Goal: Find specific page/section: Find specific page/section

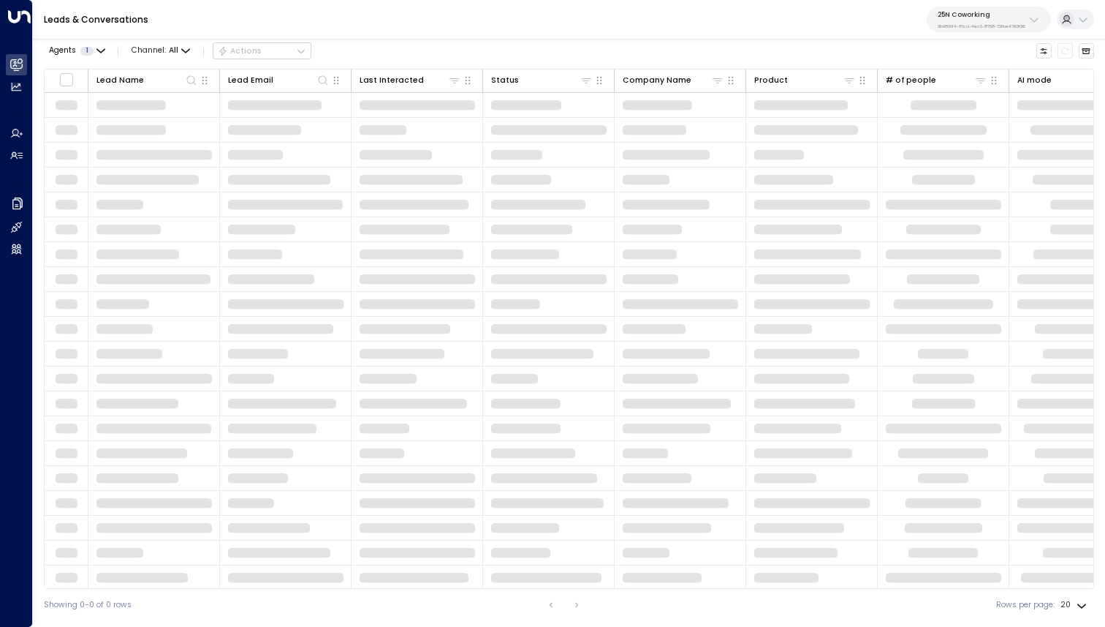
click at [988, 17] on p "25N Coworking" at bounding box center [982, 14] width 88 height 9
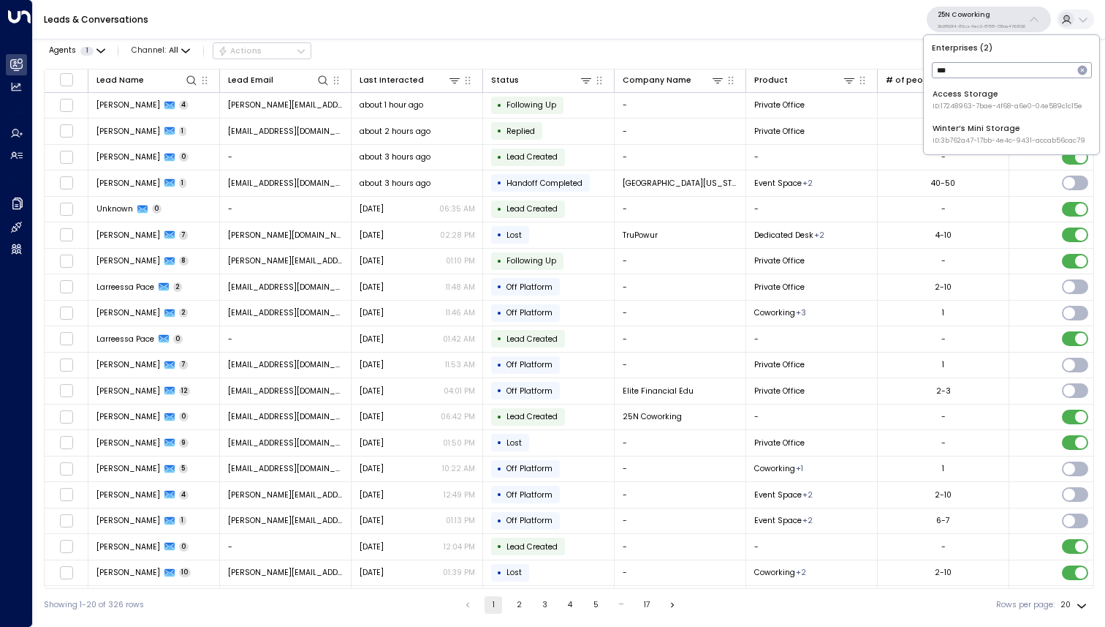
type input "***"
click at [953, 91] on div "Access Storage ID: 17248963-7bae-4f68-a6e0-04e589c1c15e" at bounding box center [1008, 99] width 150 height 23
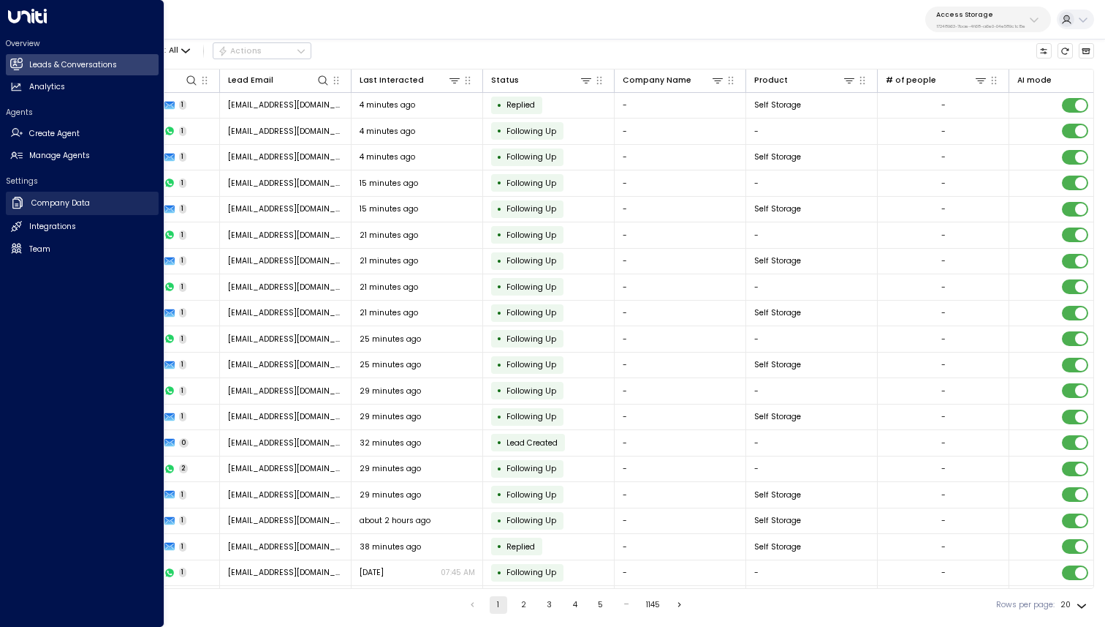
click at [71, 199] on h2 "Company Data" at bounding box center [60, 203] width 58 height 12
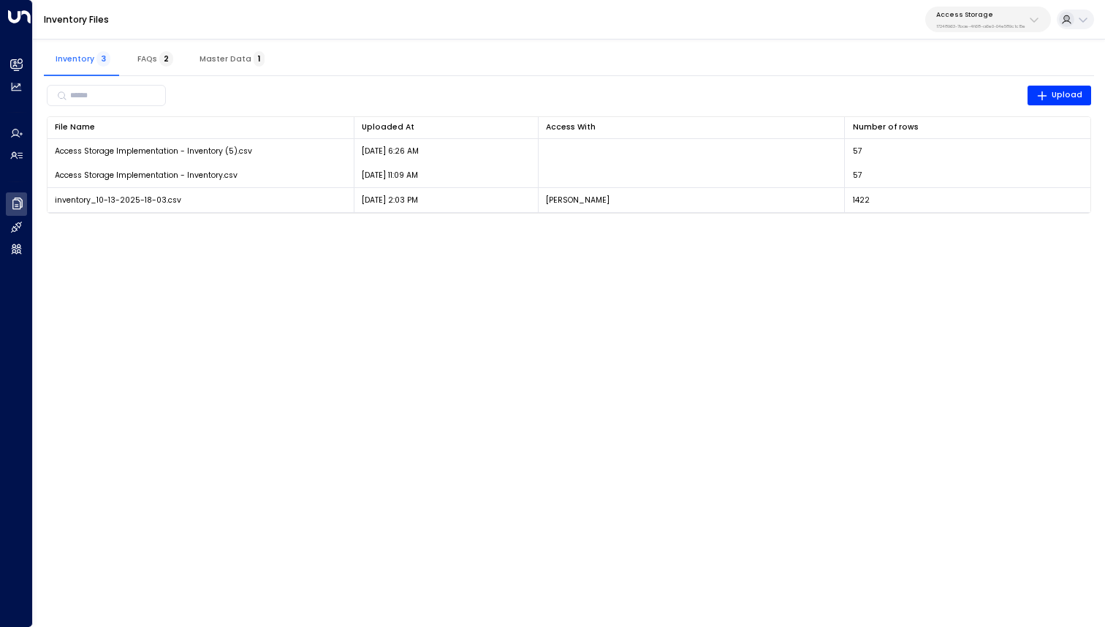
click at [211, 51] on button "Master Data 1" at bounding box center [232, 58] width 88 height 35
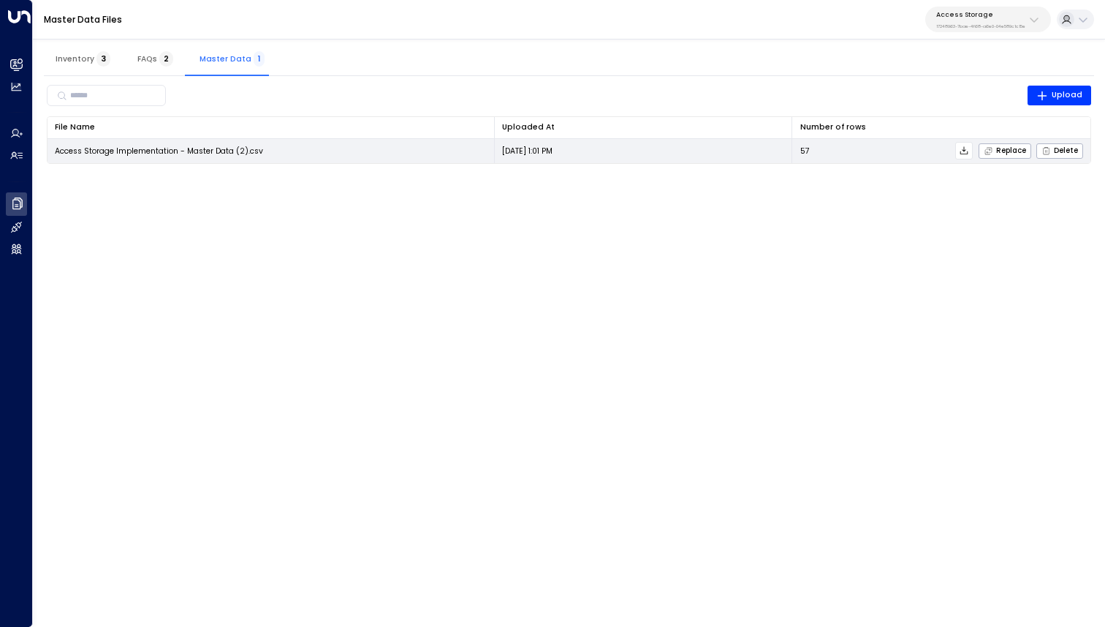
click at [967, 150] on icon at bounding box center [965, 150] width 8 height 8
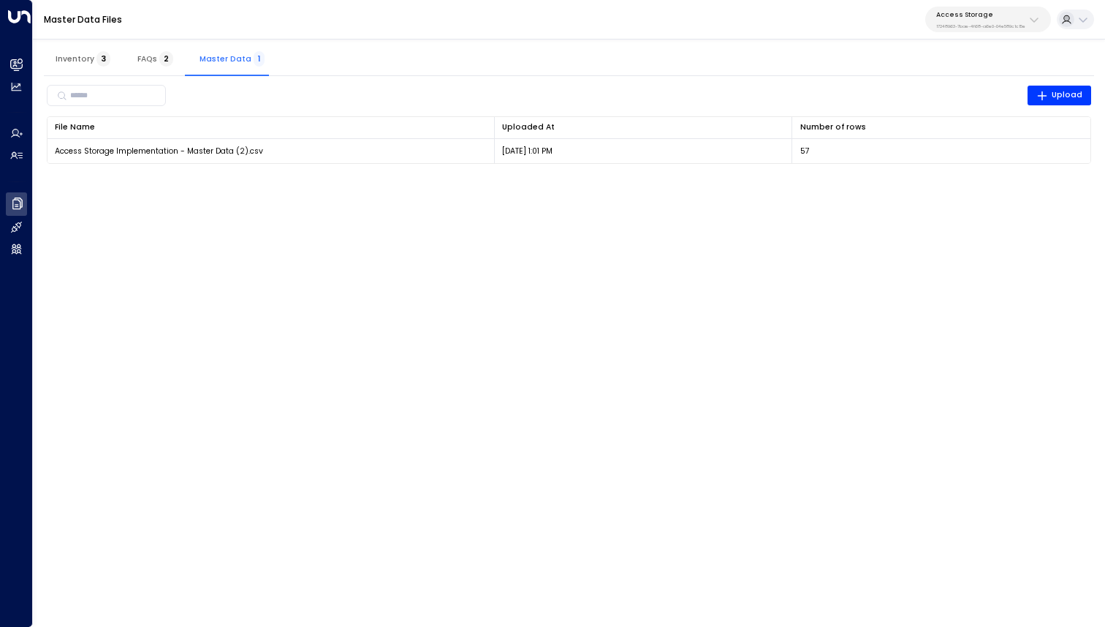
click at [91, 54] on span "Inventory 3" at bounding box center [83, 59] width 55 height 10
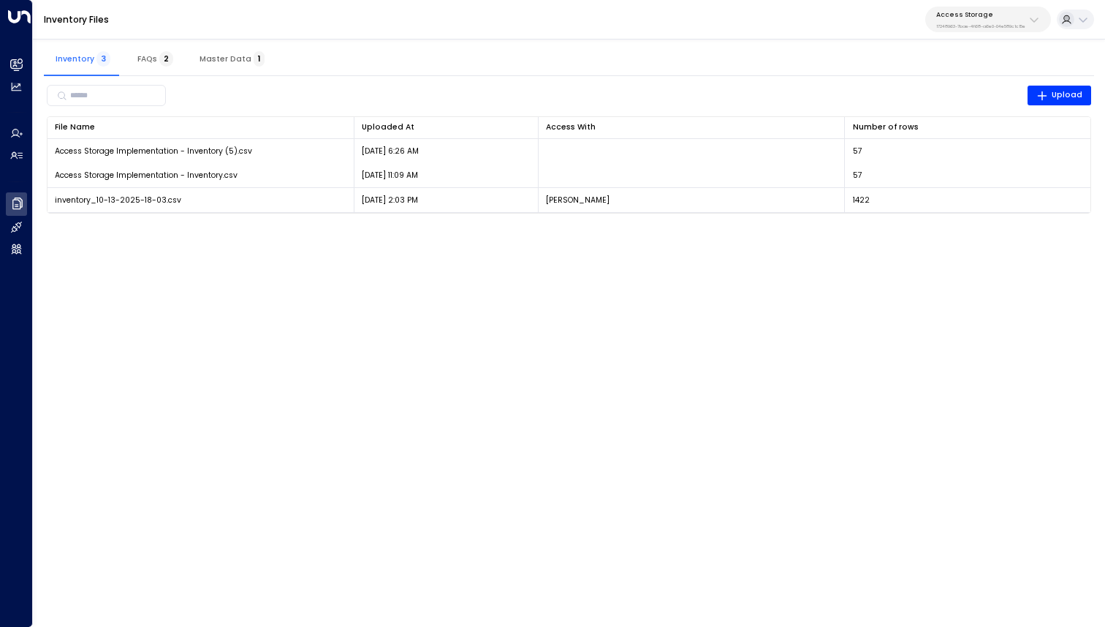
click at [311, 227] on html "Overview Leads & Conversations Leads & Conversations Analytics Analytics Agents…" at bounding box center [552, 113] width 1105 height 227
